Goal: Information Seeking & Learning: Learn about a topic

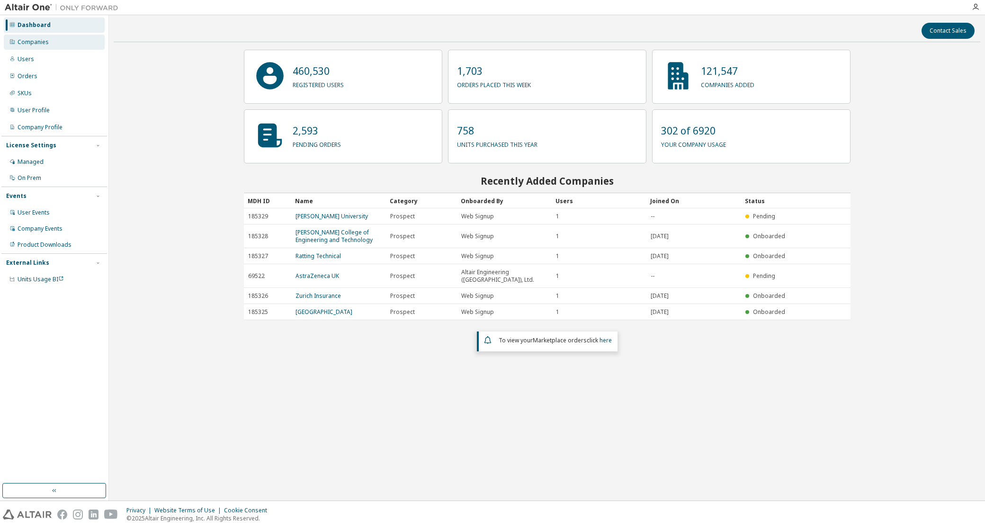
click at [36, 42] on div "Companies" at bounding box center [33, 42] width 31 height 8
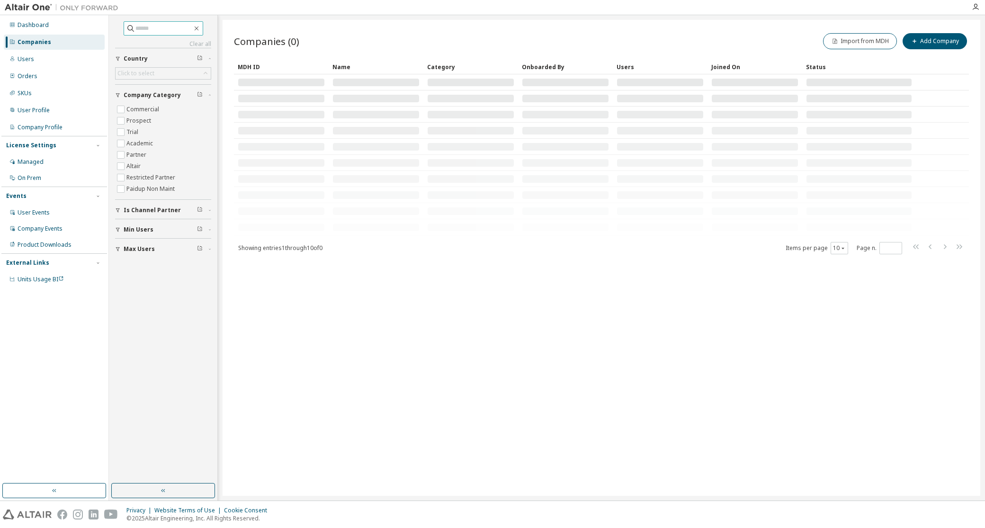
click at [149, 28] on input "text" at bounding box center [163, 28] width 57 height 9
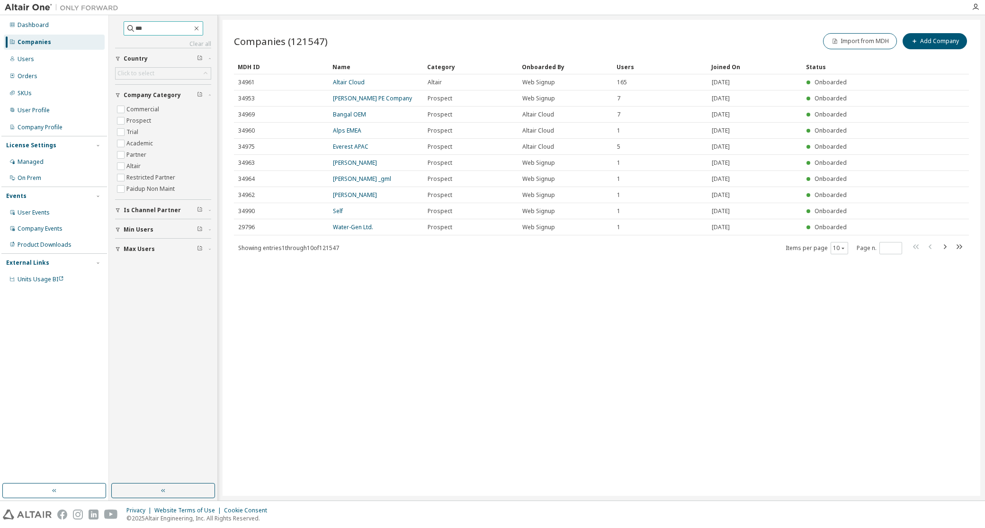
type input "***"
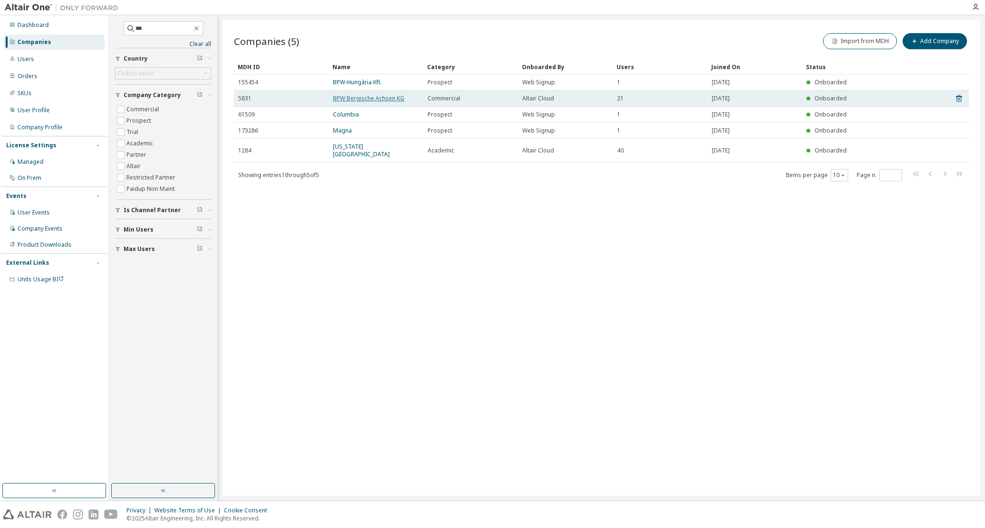
click at [362, 98] on link "BPW Bergische Achsen KG" at bounding box center [368, 98] width 71 height 8
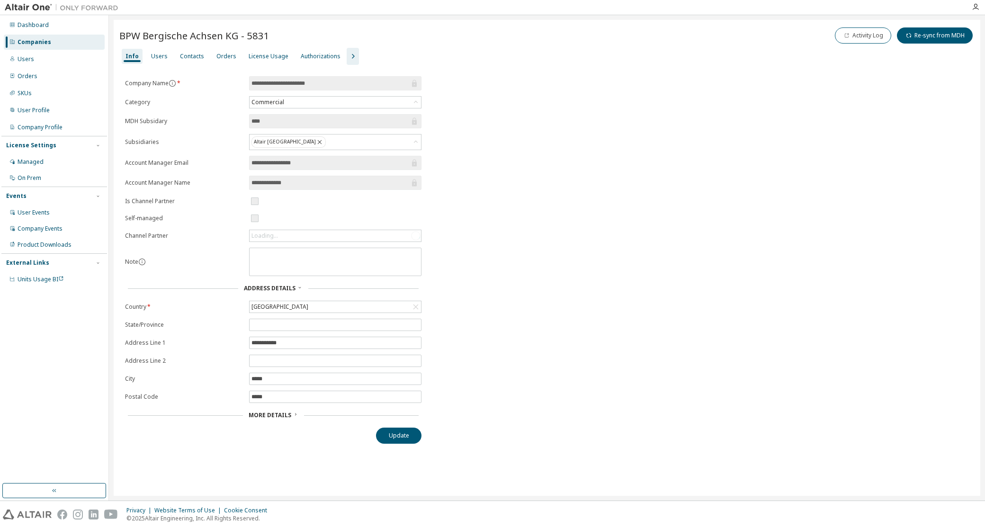
click at [348, 56] on icon "button" at bounding box center [352, 56] width 11 height 11
click at [176, 57] on div "Contacts" at bounding box center [192, 56] width 32 height 15
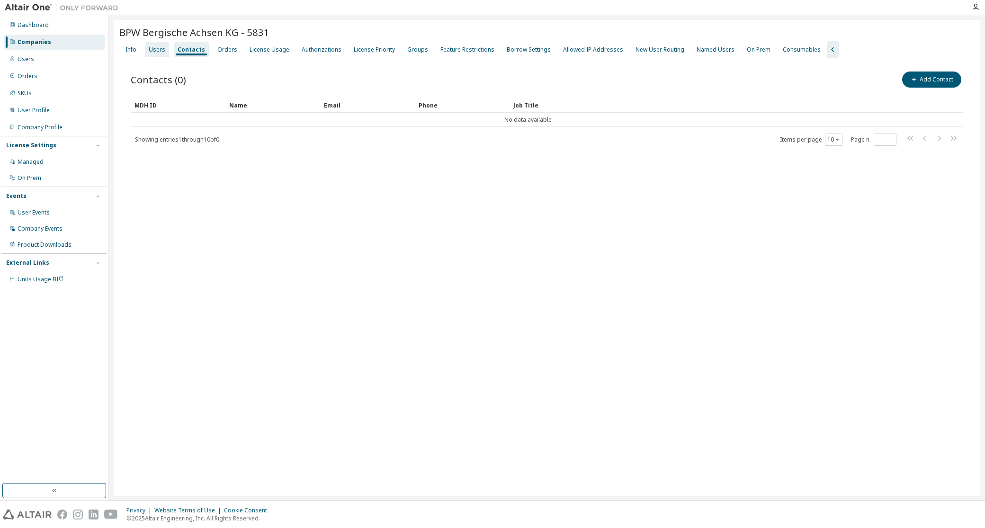
click at [152, 50] on div "Users" at bounding box center [157, 50] width 17 height 8
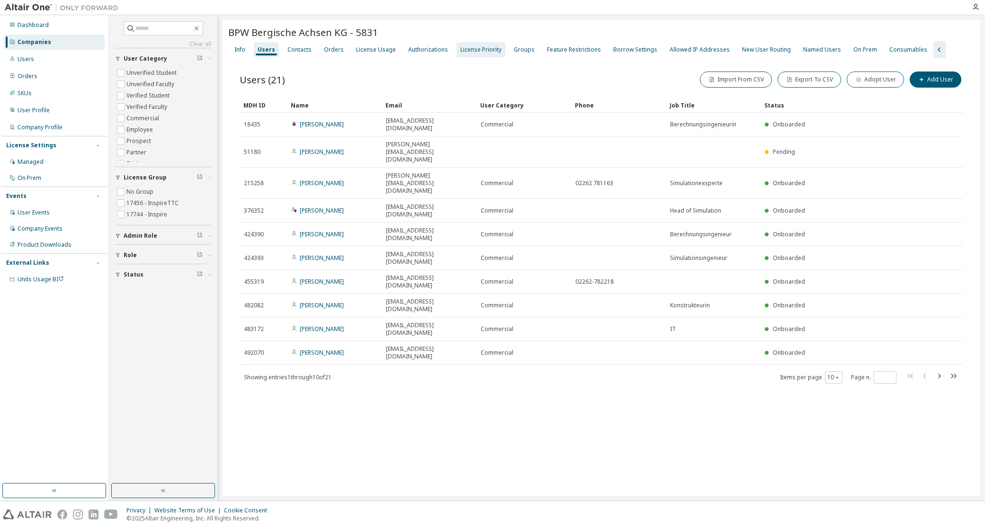
click at [470, 50] on div "License Priority" at bounding box center [480, 50] width 41 height 8
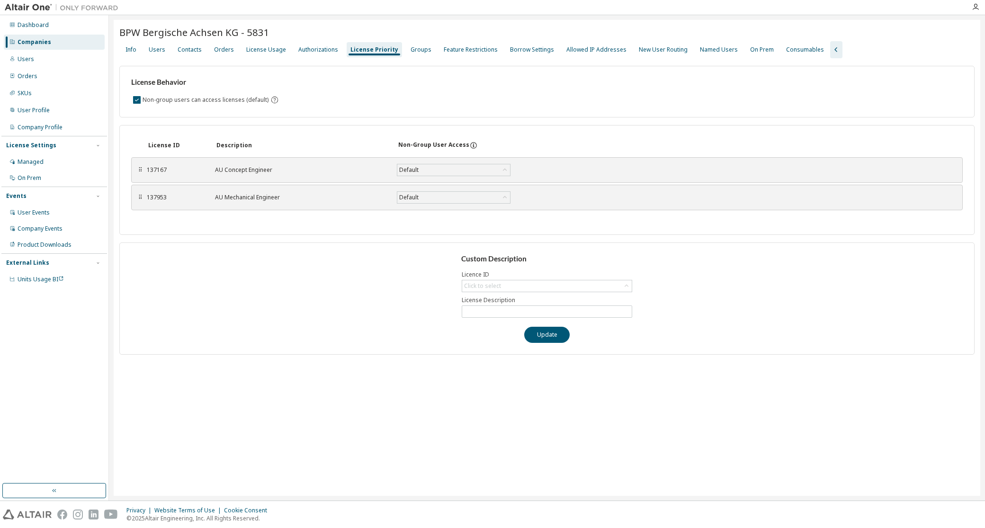
click at [140, 170] on div "⠿" at bounding box center [140, 170] width 6 height 8
click at [203, 170] on div "137167" at bounding box center [175, 170] width 57 height 8
click at [242, 170] on div "AU Concept Engineer" at bounding box center [300, 170] width 170 height 8
click at [750, 47] on div "On Prem" at bounding box center [762, 50] width 24 height 8
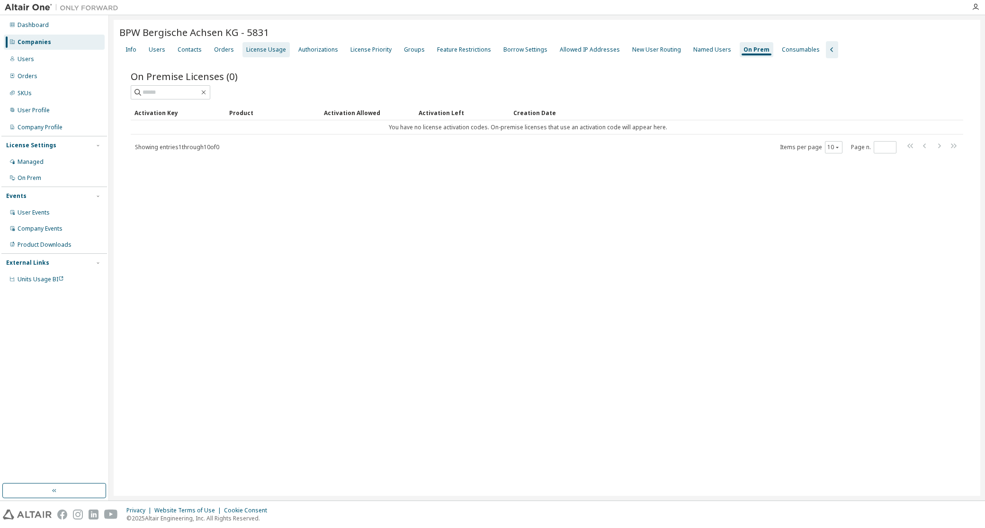
click at [264, 50] on div "License Usage" at bounding box center [266, 50] width 40 height 8
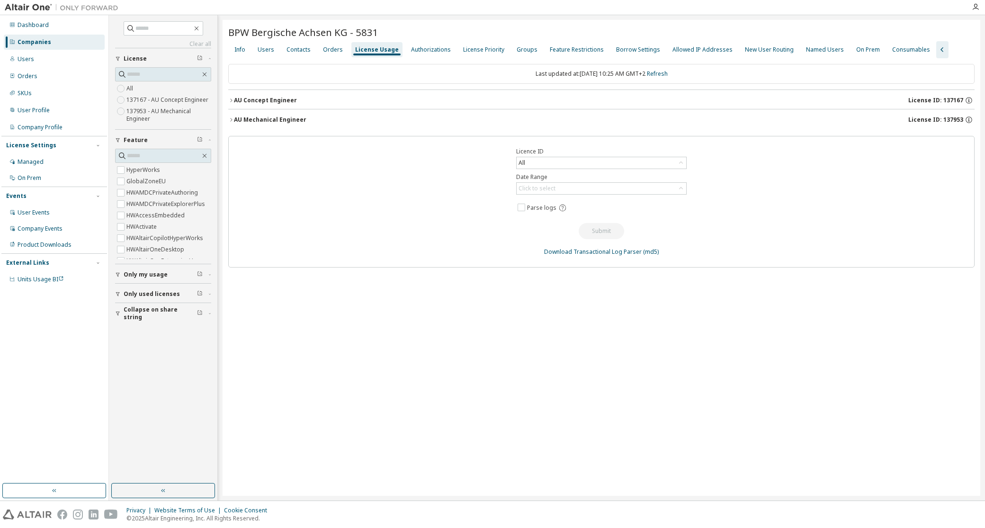
click at [248, 102] on div "AU Concept Engineer" at bounding box center [265, 101] width 63 height 8
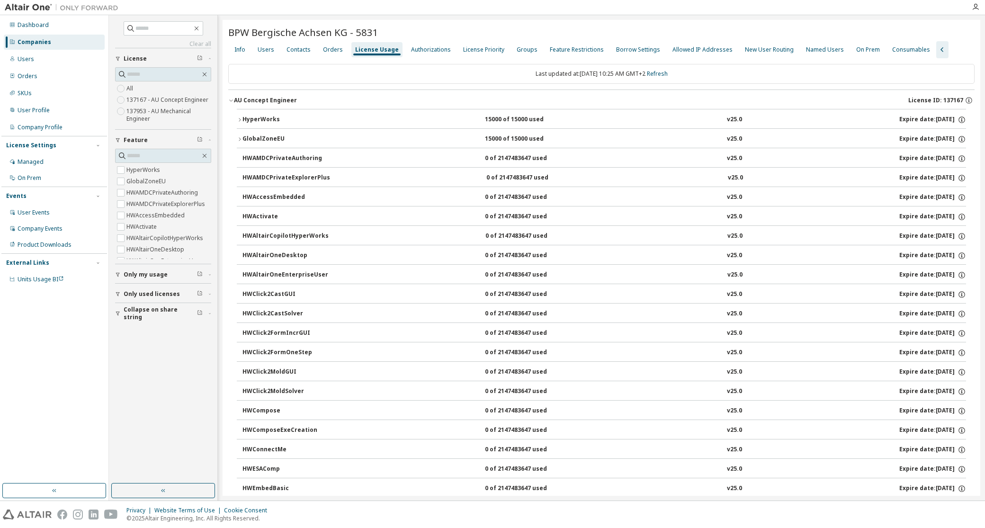
click at [231, 98] on icon "button" at bounding box center [231, 101] width 6 height 6
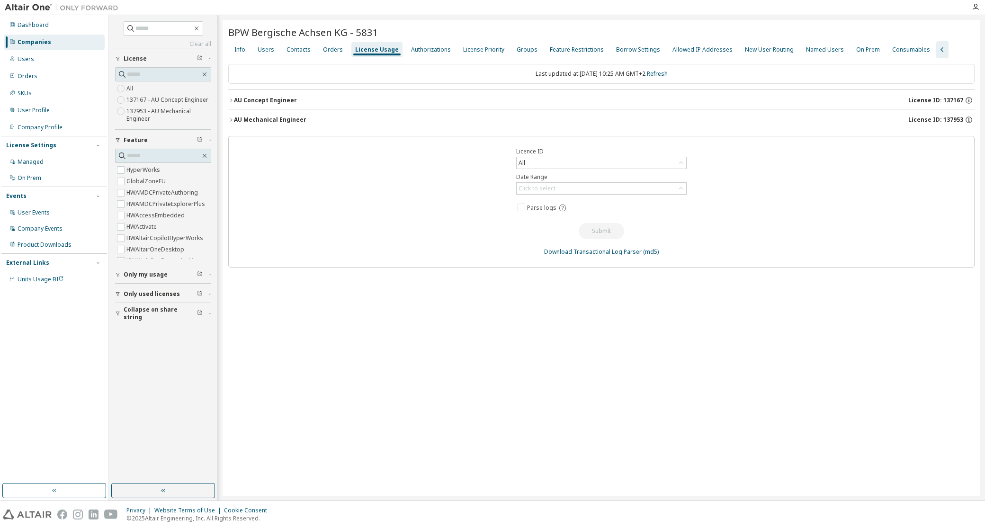
click at [233, 119] on icon "button" at bounding box center [231, 120] width 6 height 6
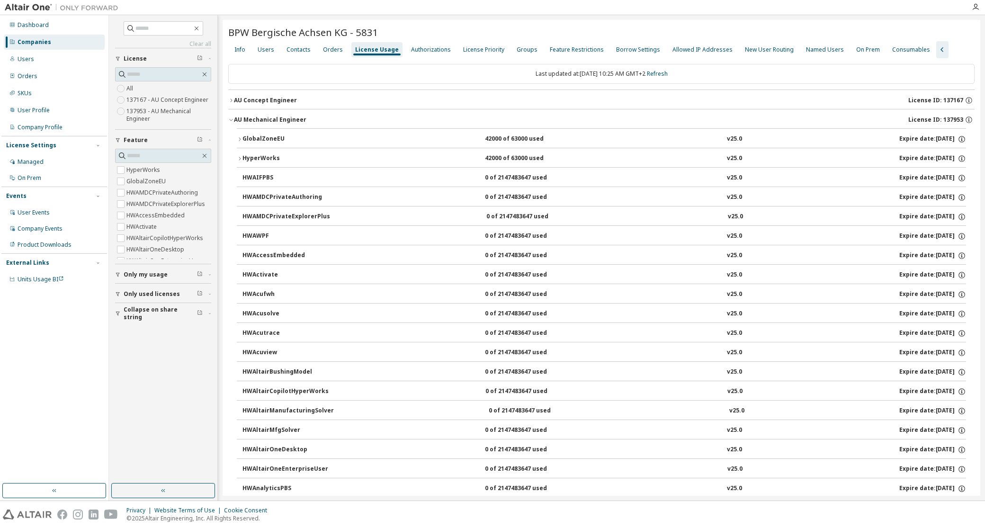
click at [232, 119] on icon "button" at bounding box center [231, 120] width 6 height 6
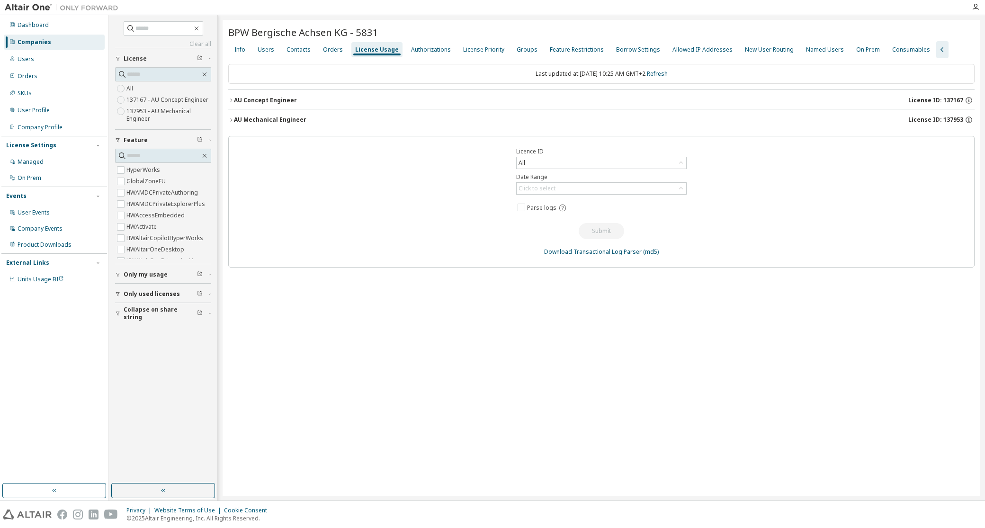
click at [484, 394] on div "BPW Bergische Achsen KG - 5831 Clear Load Save Save As Field Operator Value Sel…" at bounding box center [601, 258] width 757 height 476
click at [233, 119] on icon "button" at bounding box center [231, 120] width 6 height 6
